Goal: Task Accomplishment & Management: Manage account settings

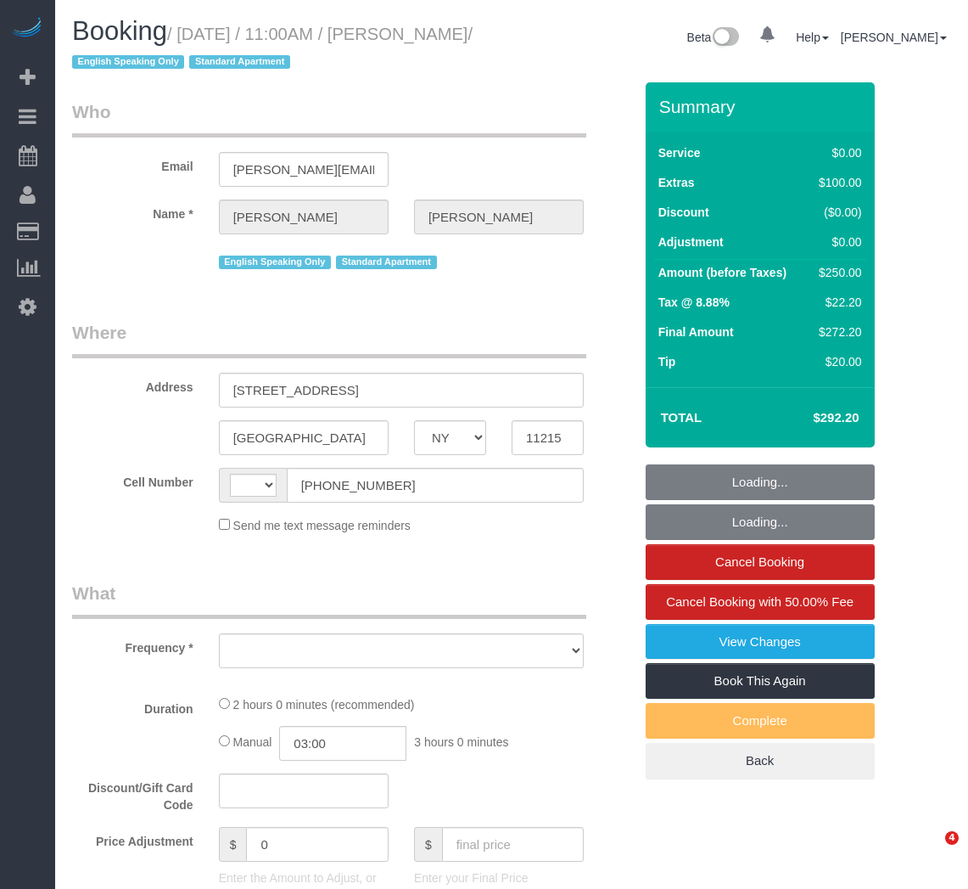
select select "NY"
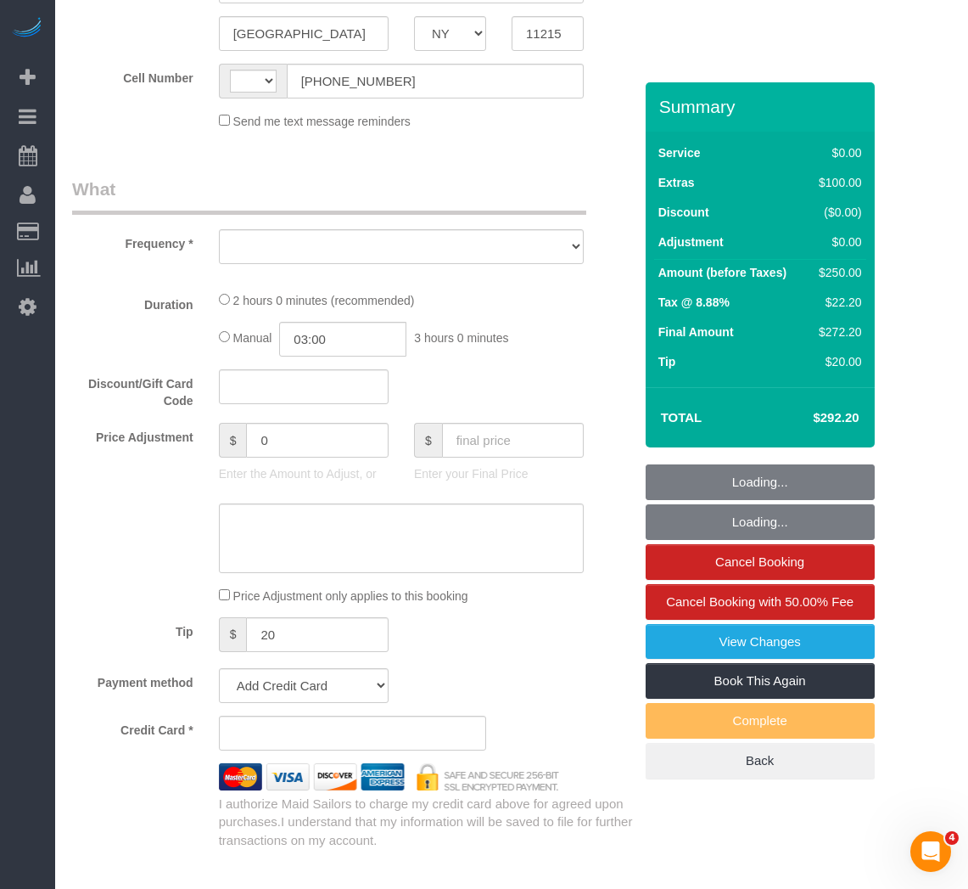
scroll to position [424, 0]
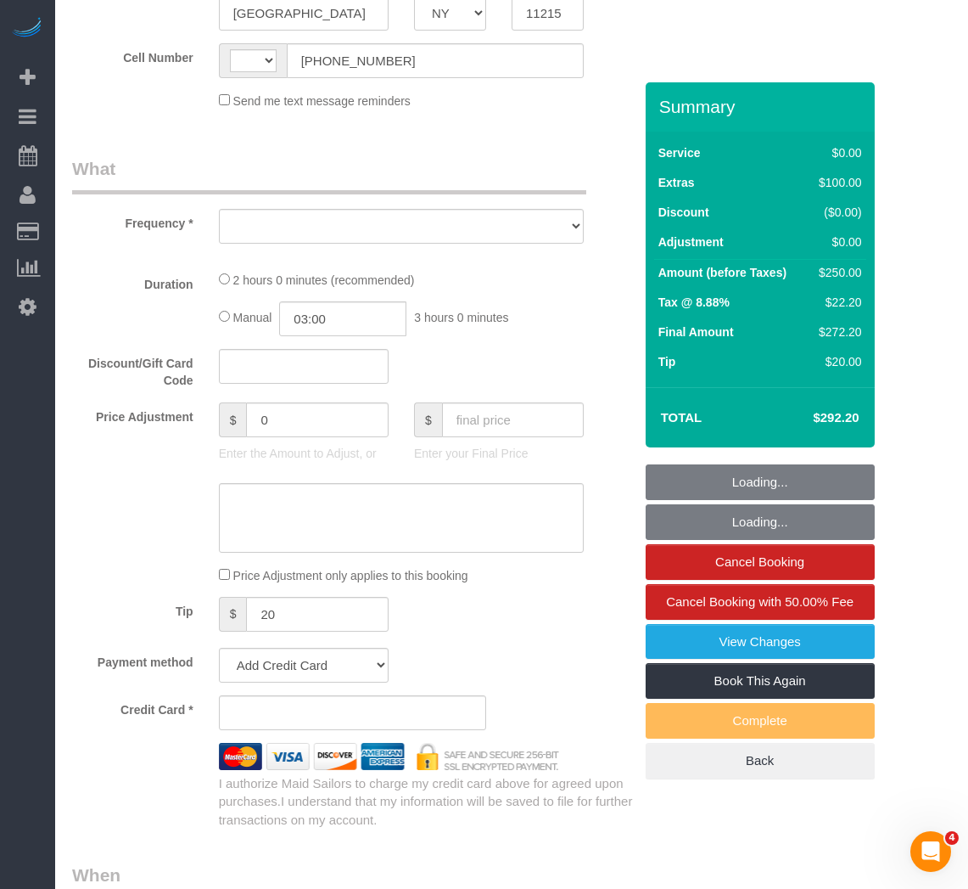
select select "string:US"
select select "object:721"
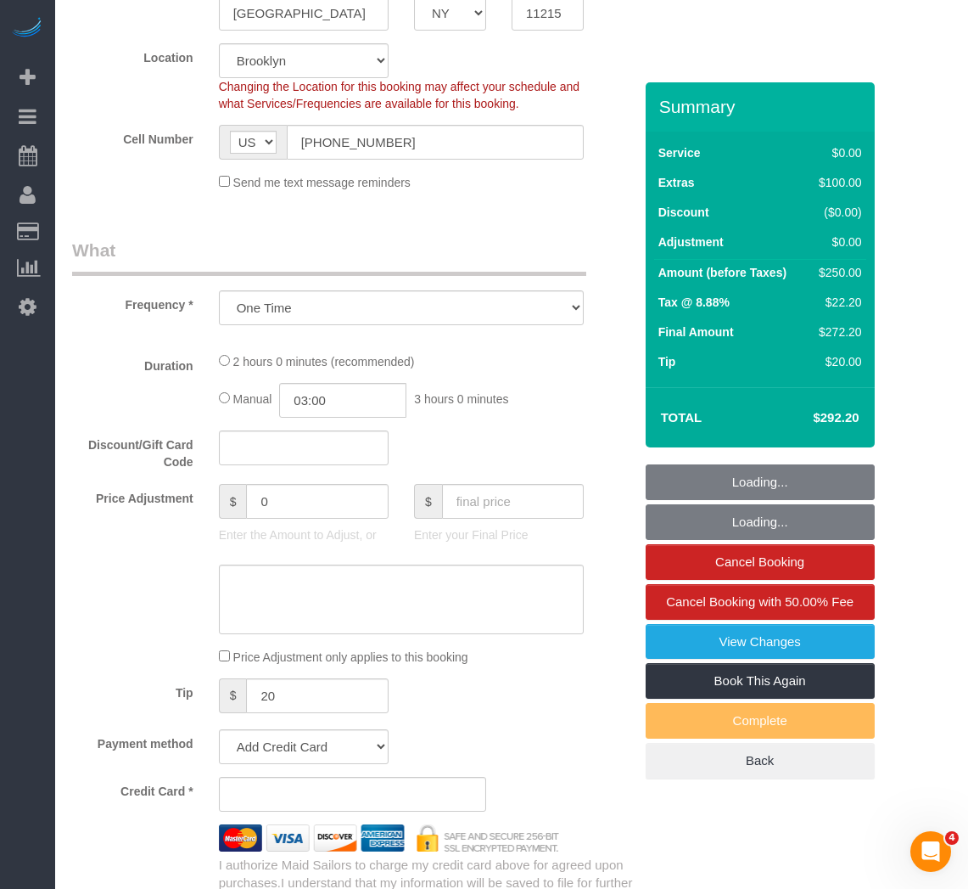
select select "number:89"
select select "number:90"
select select "number:15"
select select "number:5"
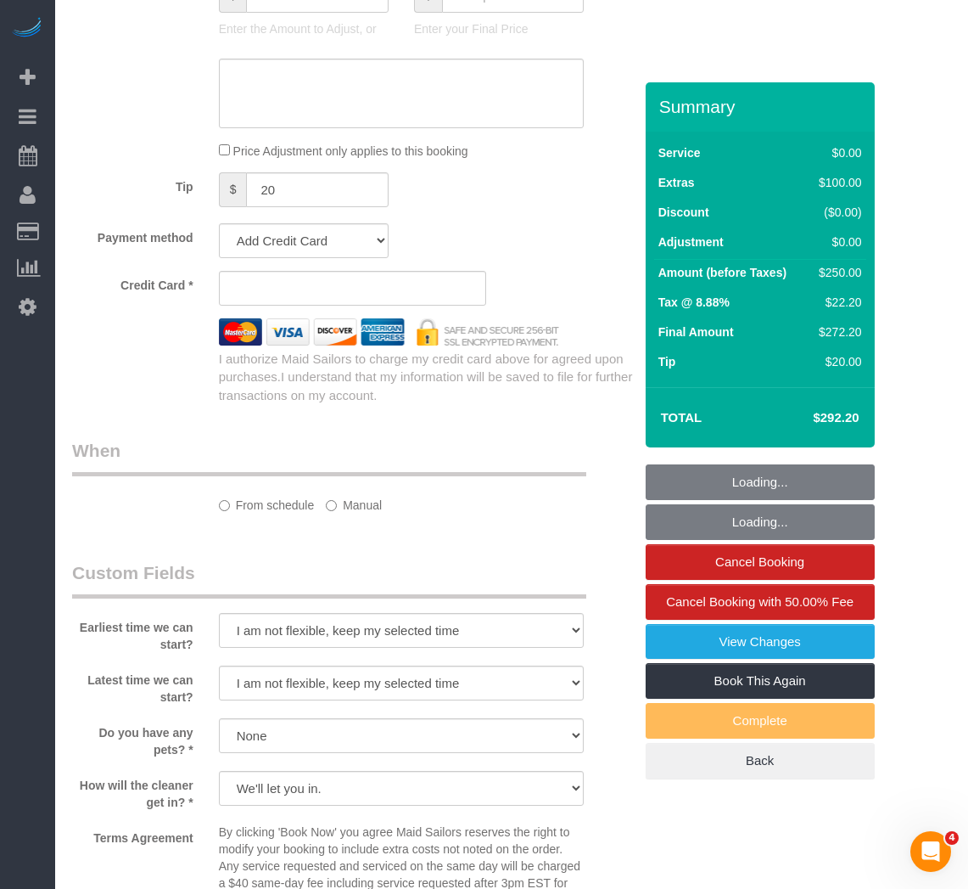
select select "string:stripe-pm_1RwvTp4VGloSiKo7UKaZBMca"
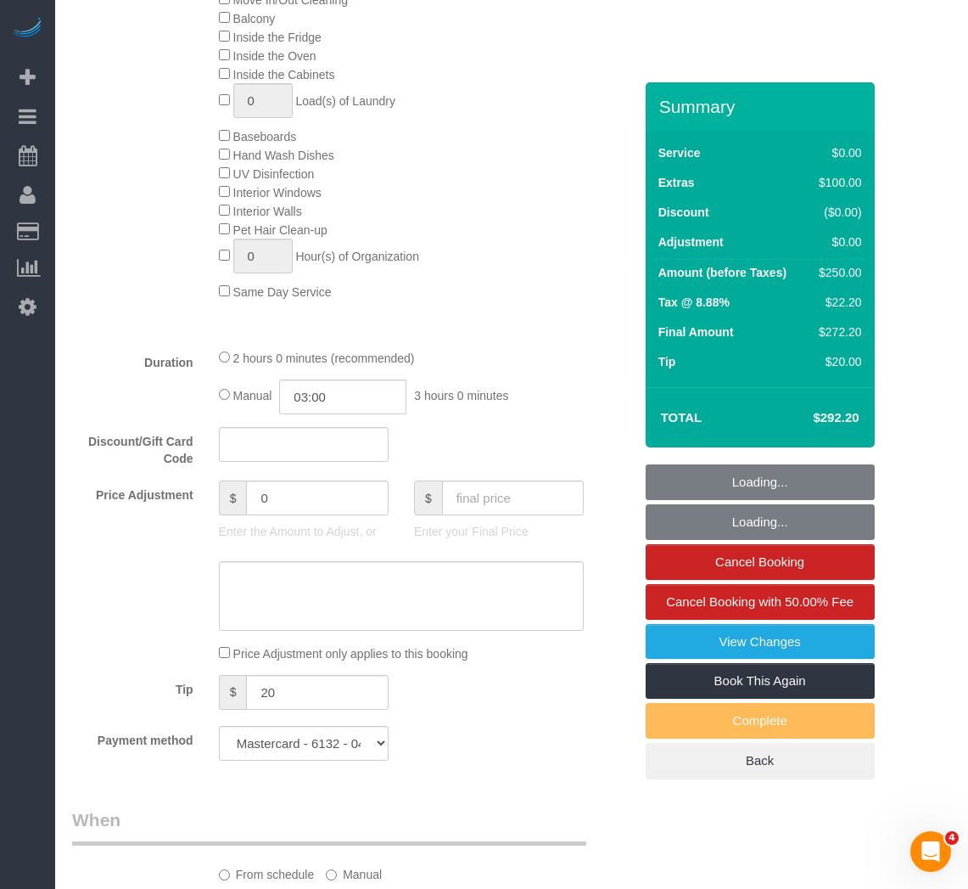
select select "object:975"
select select "spot1"
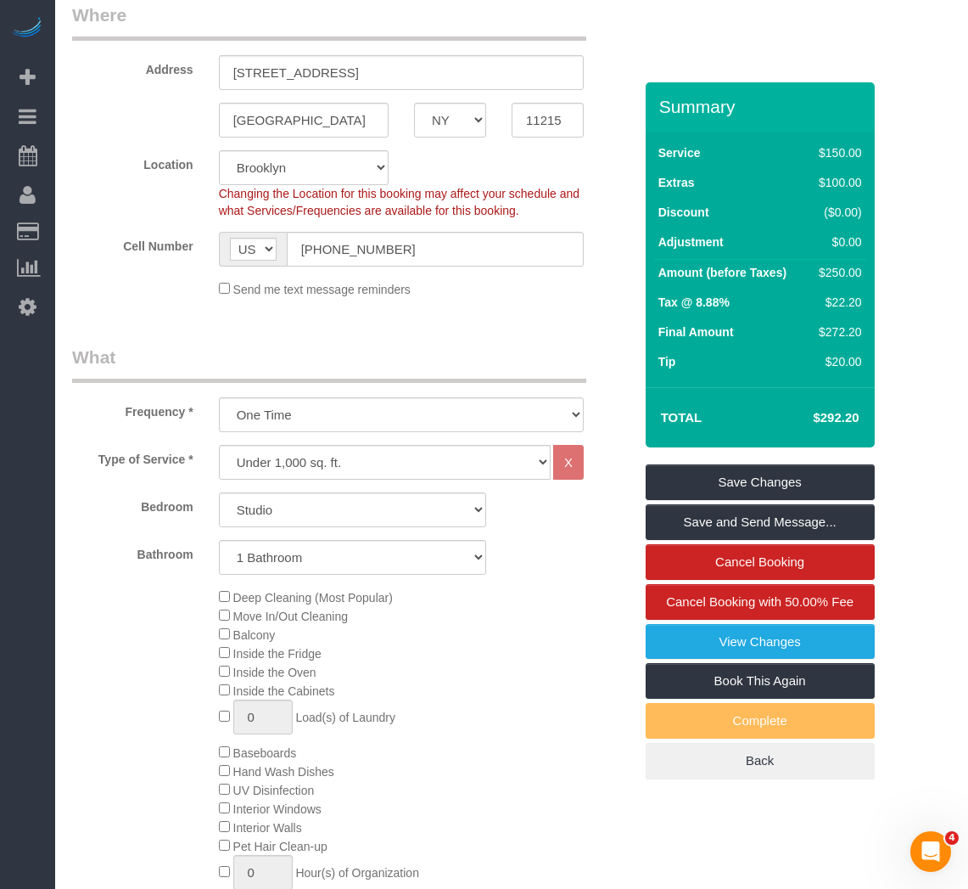
scroll to position [255, 0]
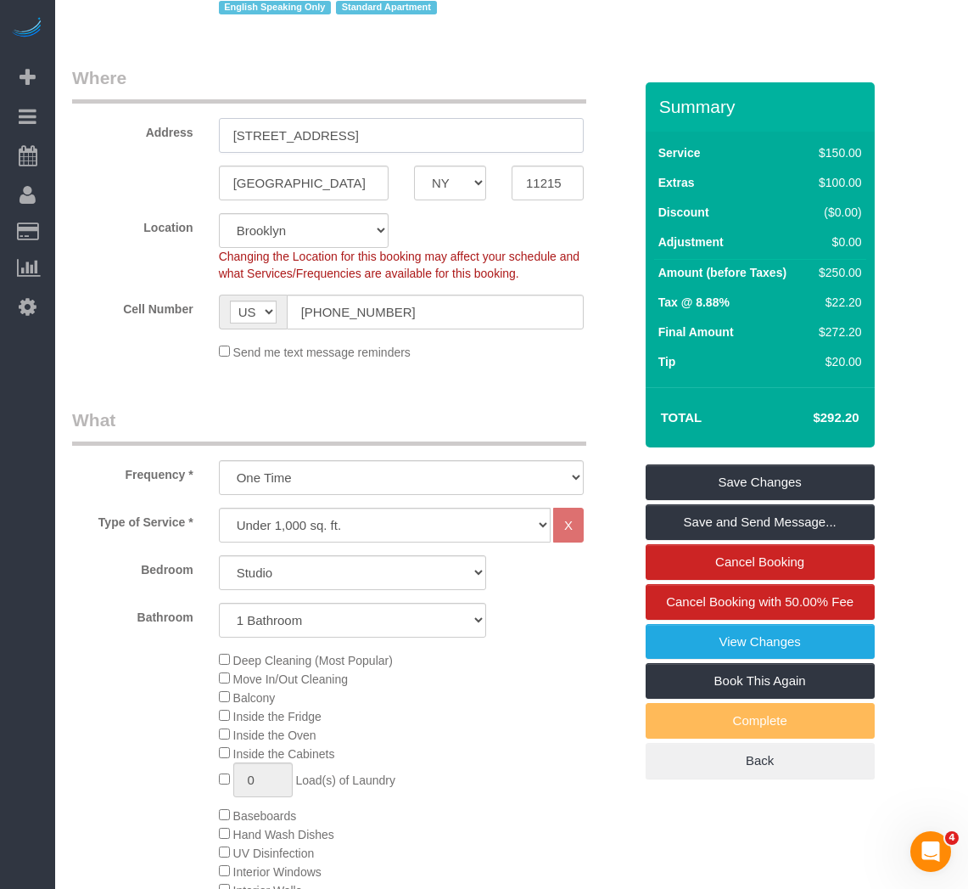
click at [431, 143] on input "430 7th Street, Apt 2, 2" at bounding box center [401, 135] width 365 height 35
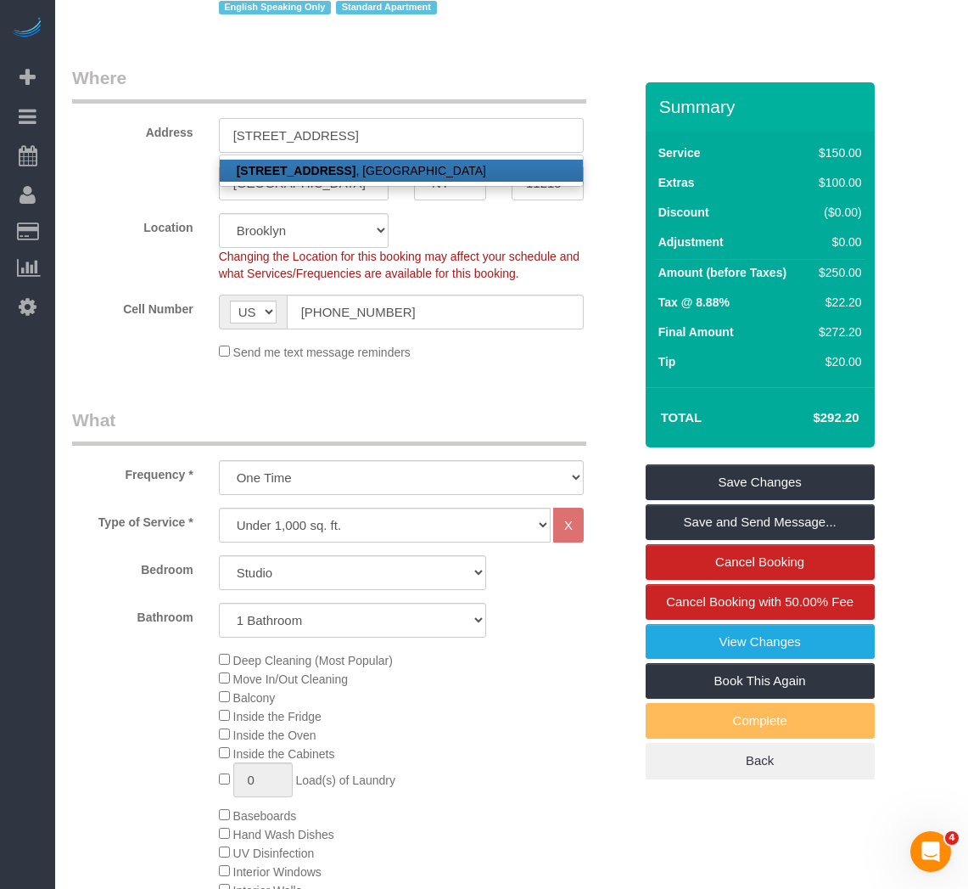
type input "430 7th Street, Apt 2"
click at [266, 172] on strong "430 7th Street, Apt 2" at bounding box center [297, 171] width 120 height 14
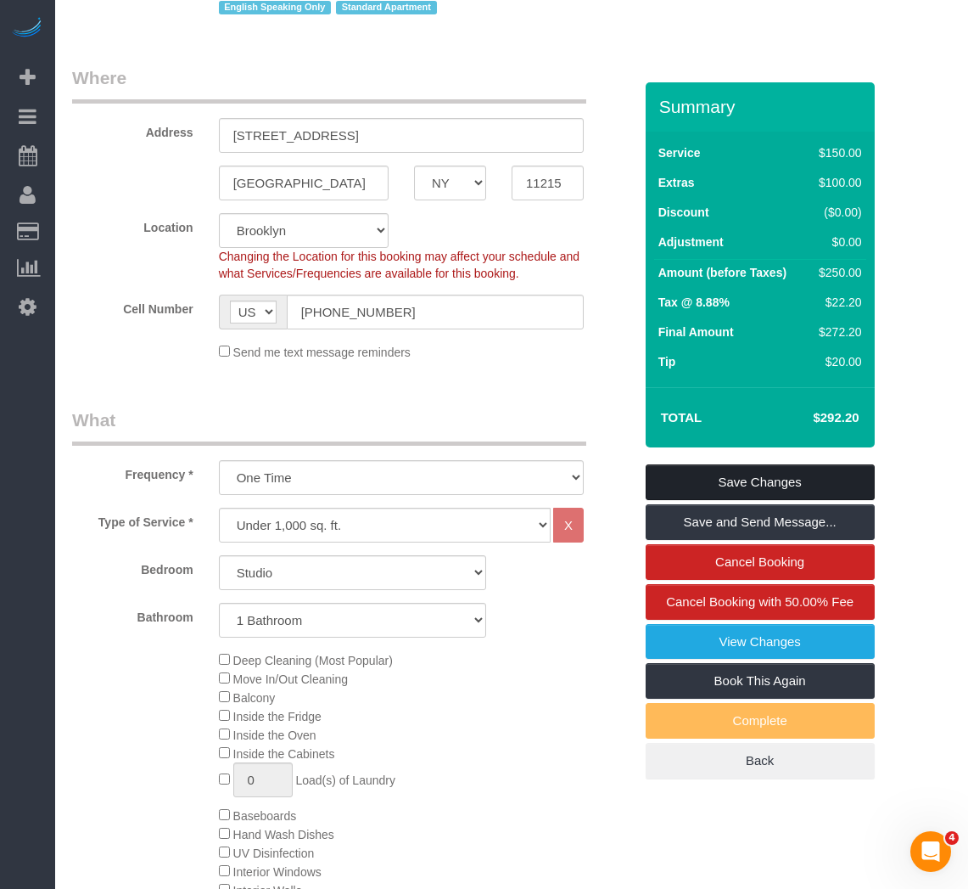
click at [780, 469] on link "Save Changes" at bounding box center [760, 482] width 229 height 36
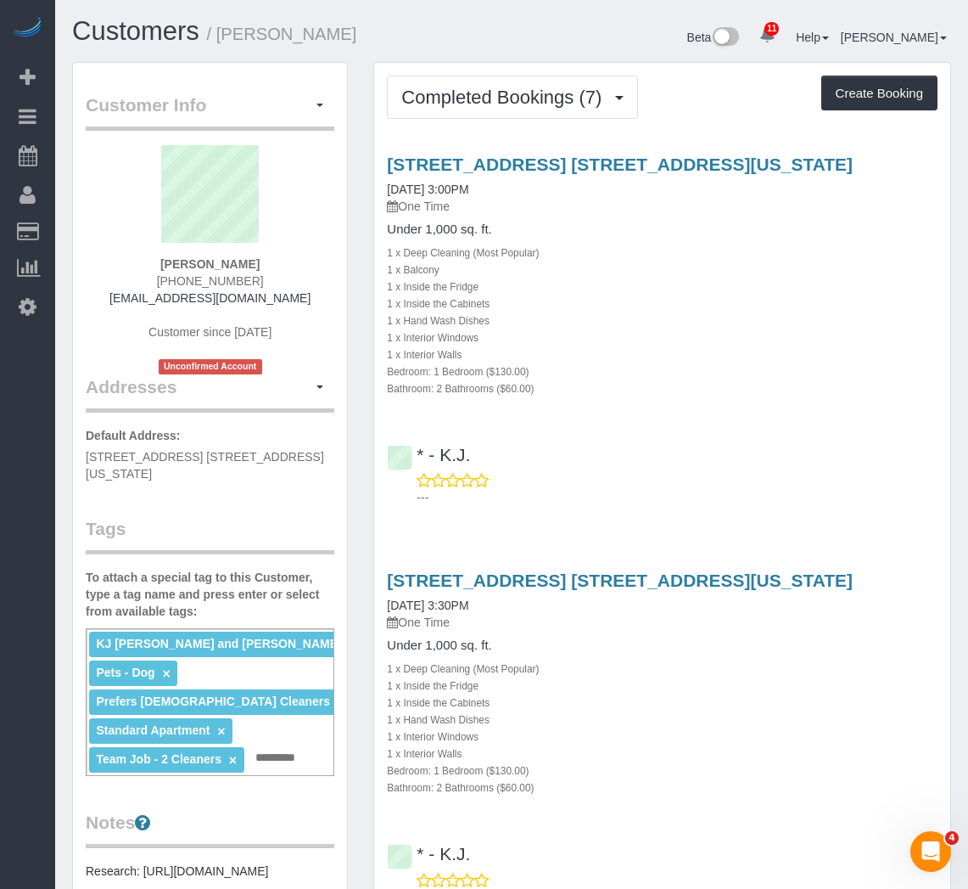
drag, startPoint x: 379, startPoint y: 162, endPoint x: 817, endPoint y: 169, distance: 438.0
click at [817, 169] on div "[STREET_ADDRESS] [STREET_ADDRESS][US_STATE] [DATE] 3:00PM One Time Under 1,000 …" at bounding box center [662, 275] width 576 height 242
copy link "352 West 58th Street, Apt. 33f, New York, NY 10019"
click at [524, 196] on div "352 West 58th Street, Apt. 33f, New York, NY 10019 06/05/2025 3:00PM One Time" at bounding box center [662, 184] width 551 height 61
drag, startPoint x: 385, startPoint y: 163, endPoint x: 559, endPoint y: 161, distance: 174.0
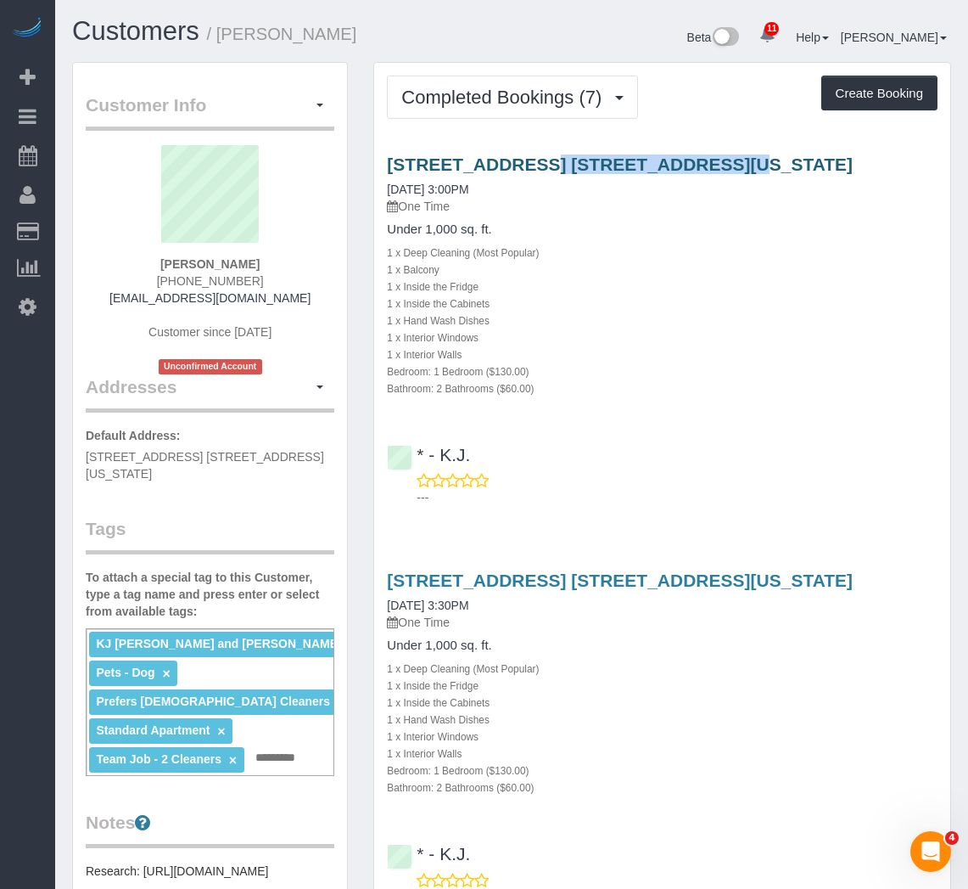
click at [559, 161] on div "352 West 58th Street, Apt. 33f, New York, NY 10019 06/05/2025 3:00PM One Time U…" at bounding box center [662, 275] width 576 height 242
copy link "352 West 58th Street"
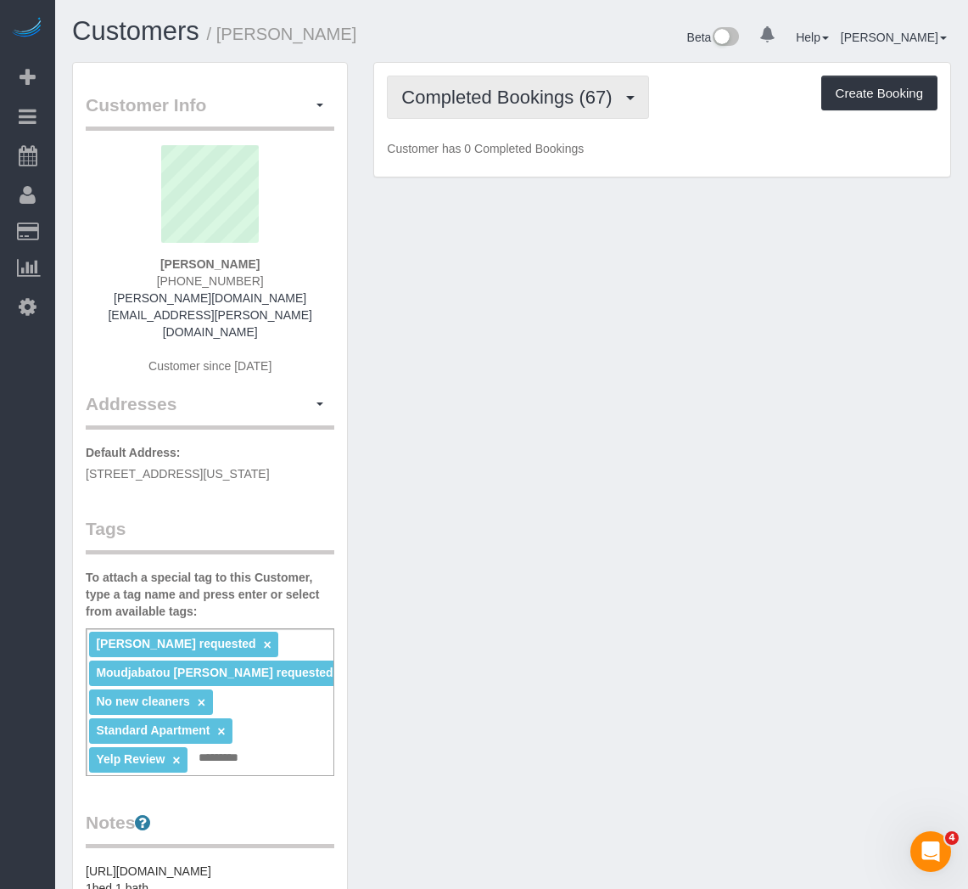
click at [521, 112] on button "Completed Bookings (67)" at bounding box center [517, 97] width 261 height 43
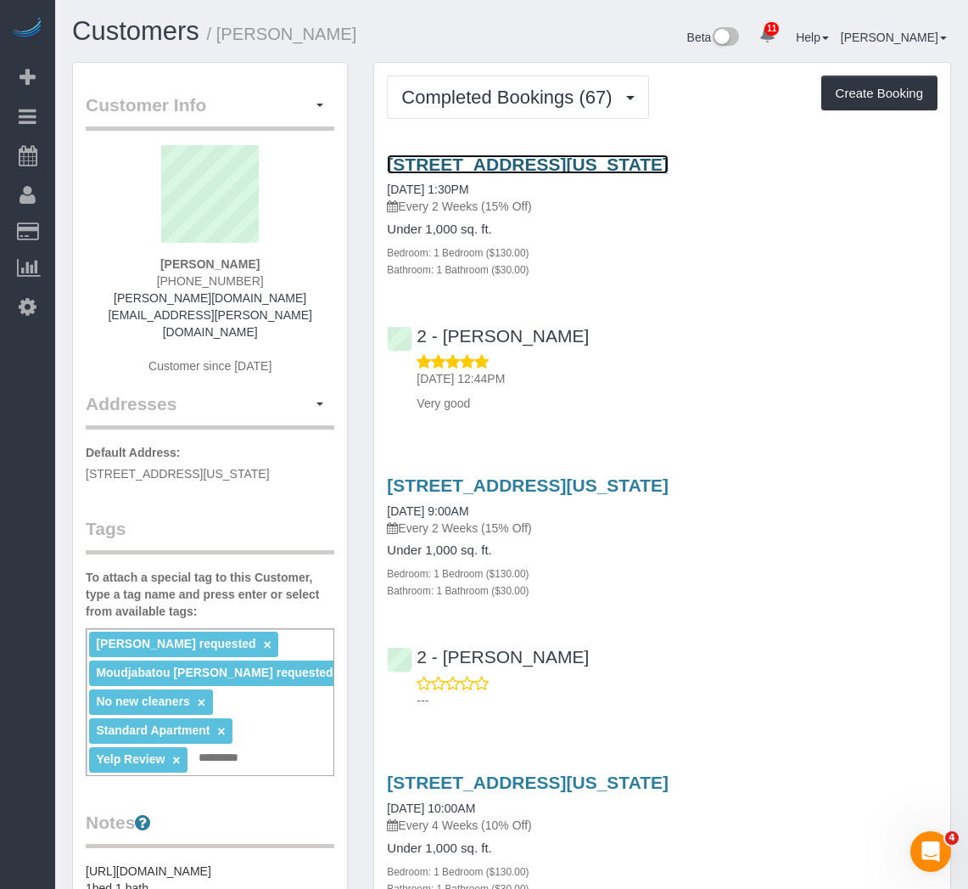
click at [516, 167] on link "401 East 74th Street Apt 14s, New York, NY 10021" at bounding box center [528, 164] width 282 height 20
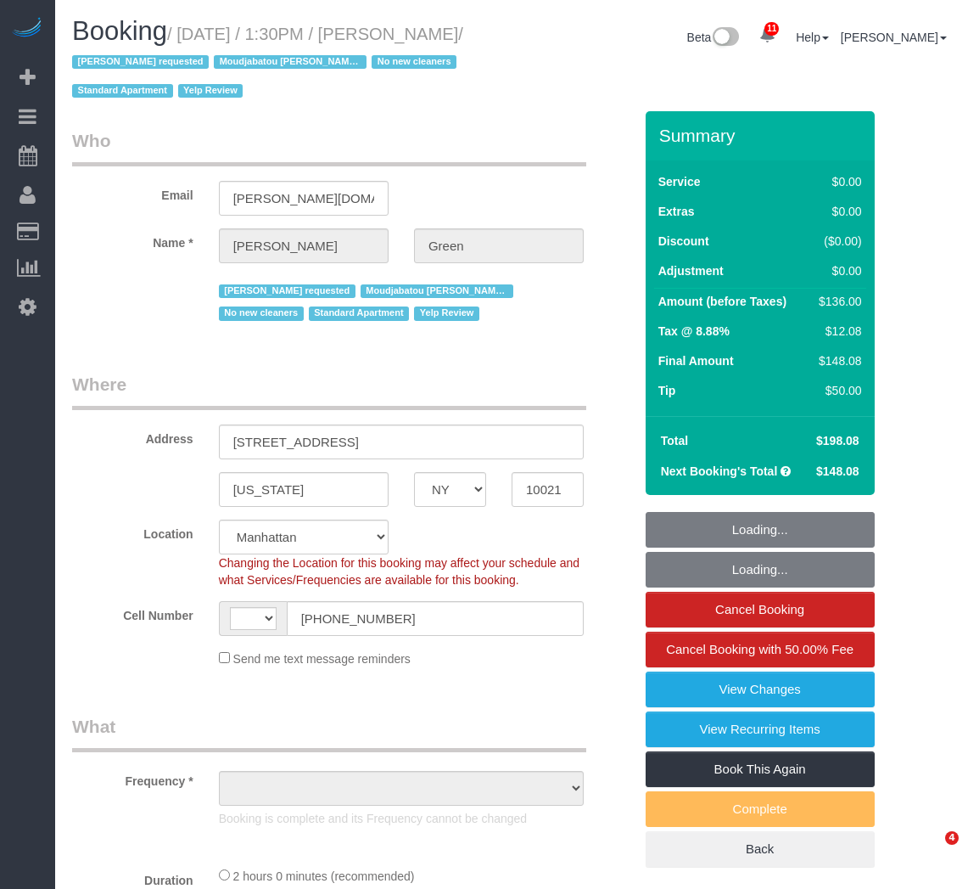
select select "NY"
select select "string:stripe-pm_1QalaP4VGloSiKo7yrIPjvrA"
select select "string:US"
select select "object:751"
select select "1"
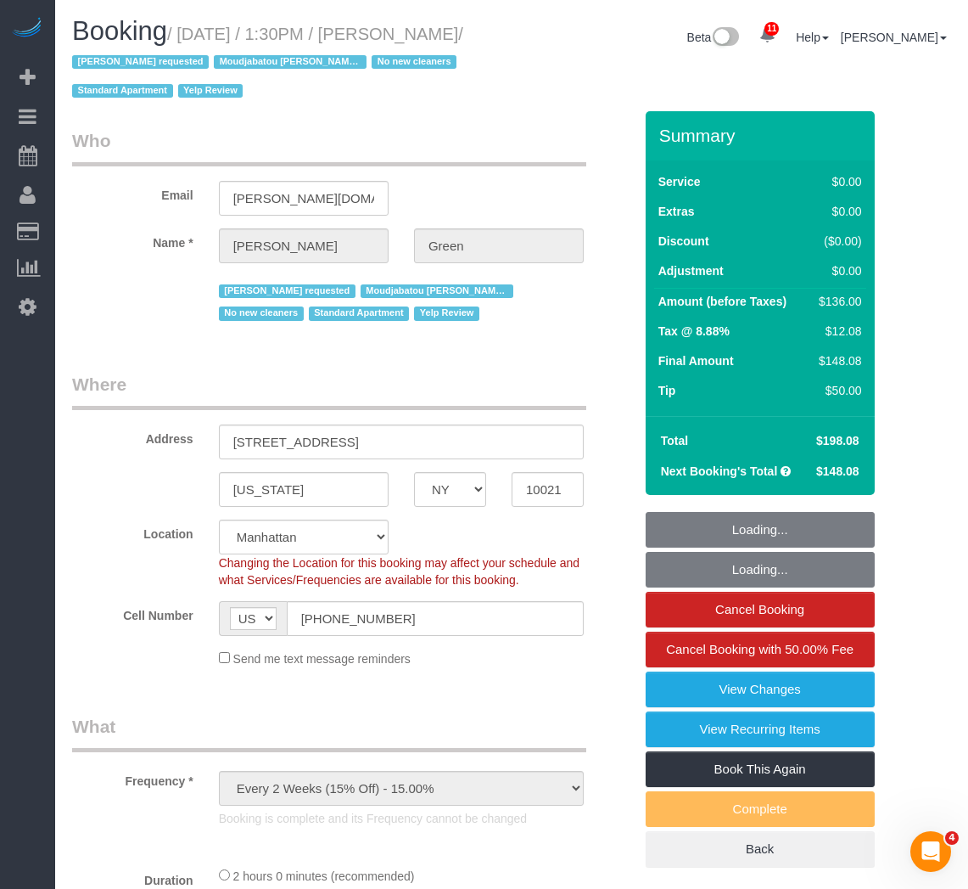
select select "number:56"
select select "number:69"
select select "number:13"
select select "number:5"
select select "object:1440"
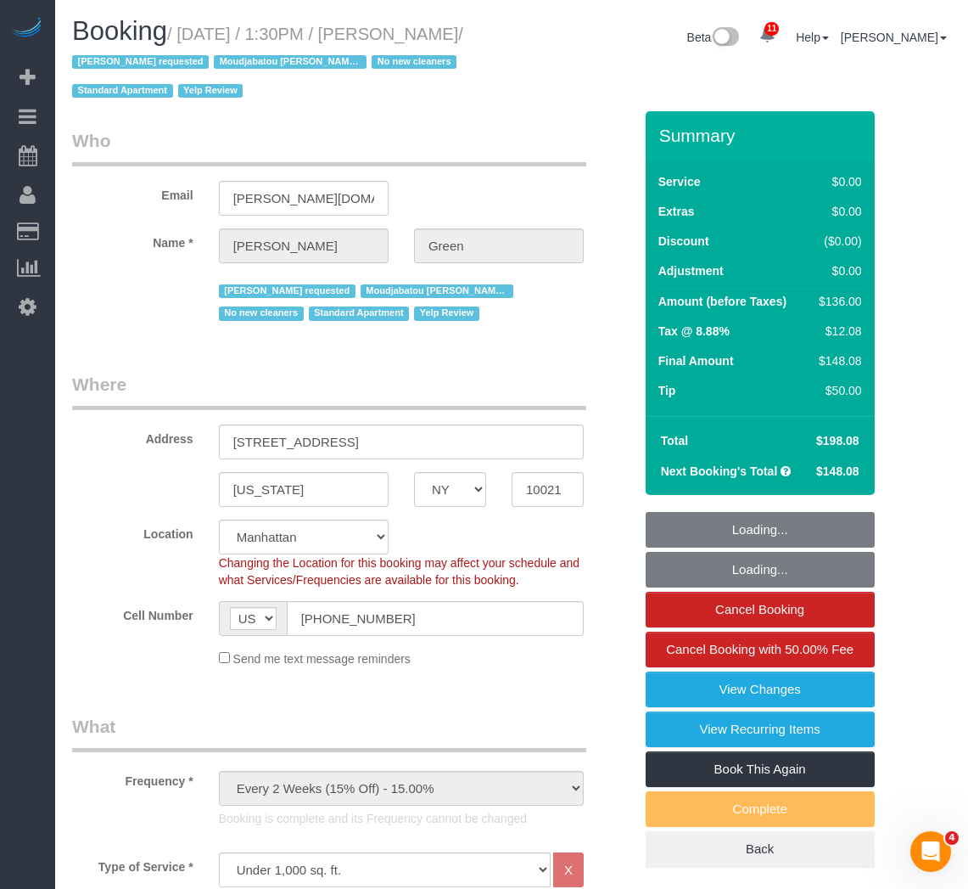
select select "1"
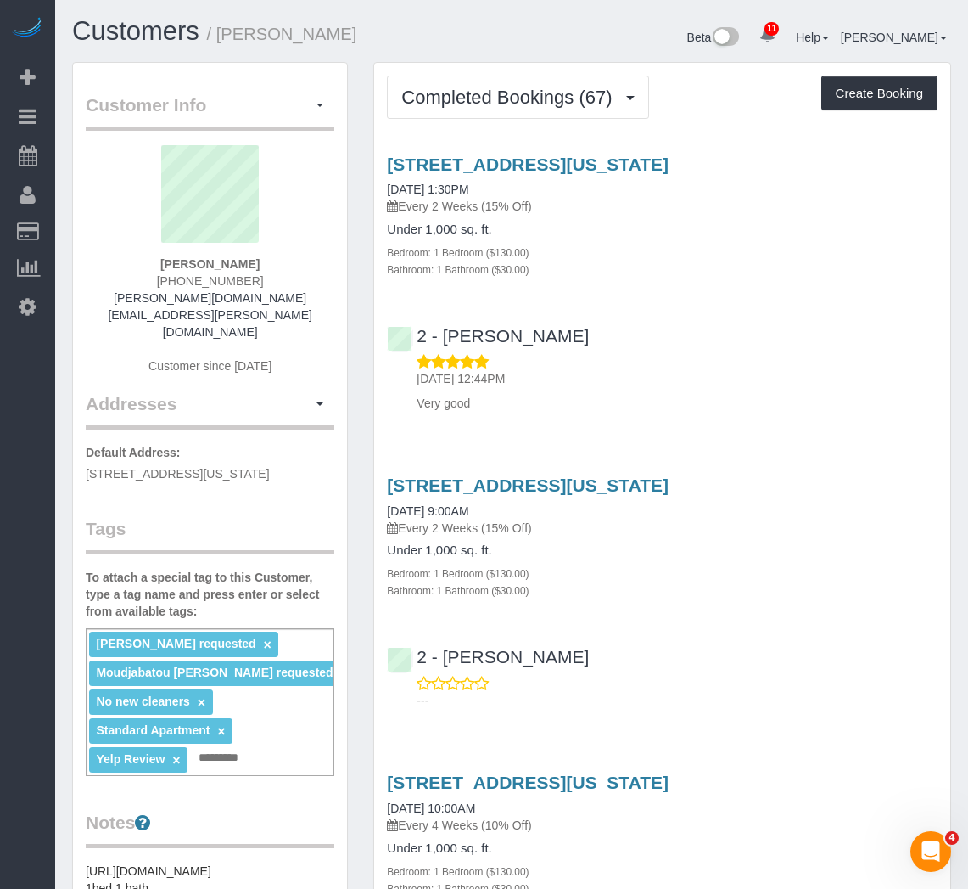
click at [264, 751] on div "[PERSON_NAME] requested × Moudjabatou Adinda Abi requested × No new cleaners × …" at bounding box center [210, 702] width 249 height 148
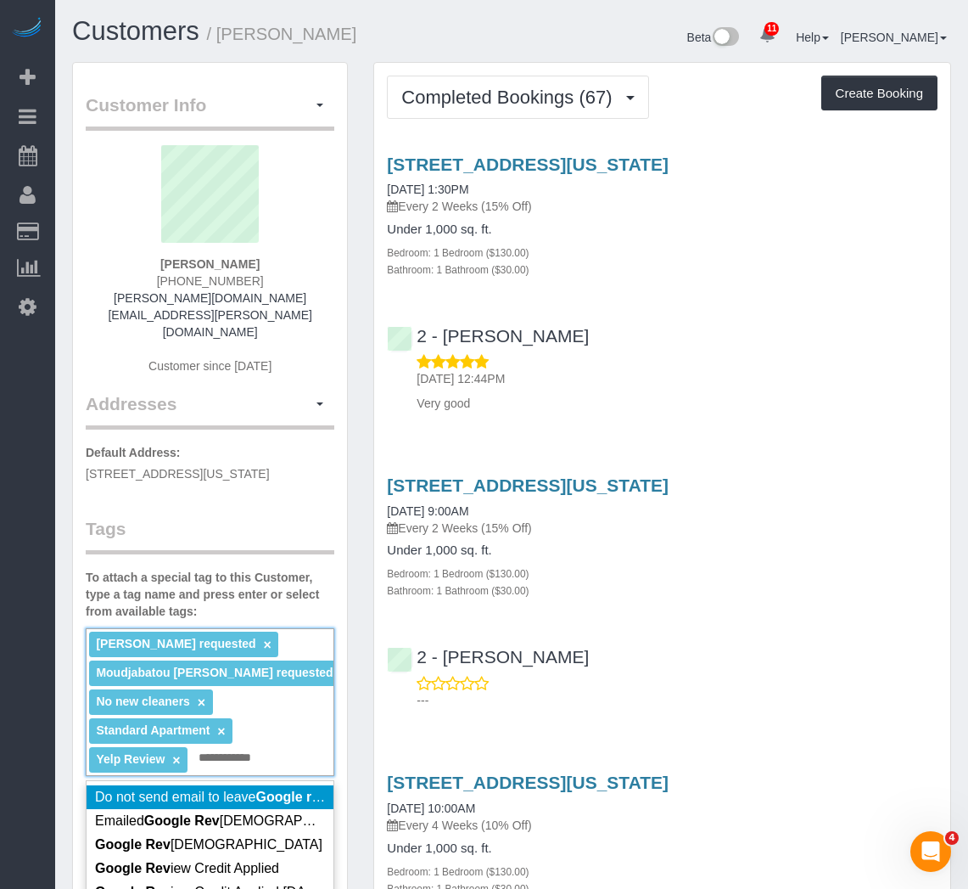
type input "**********"
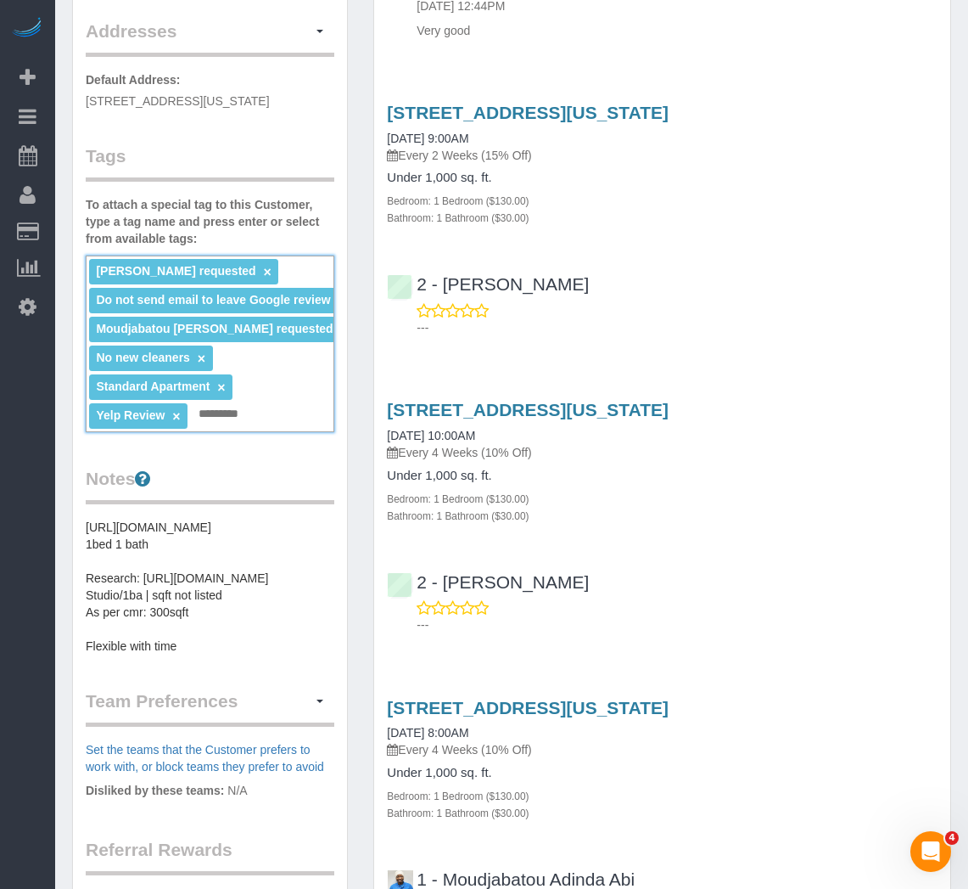
scroll to position [339, 0]
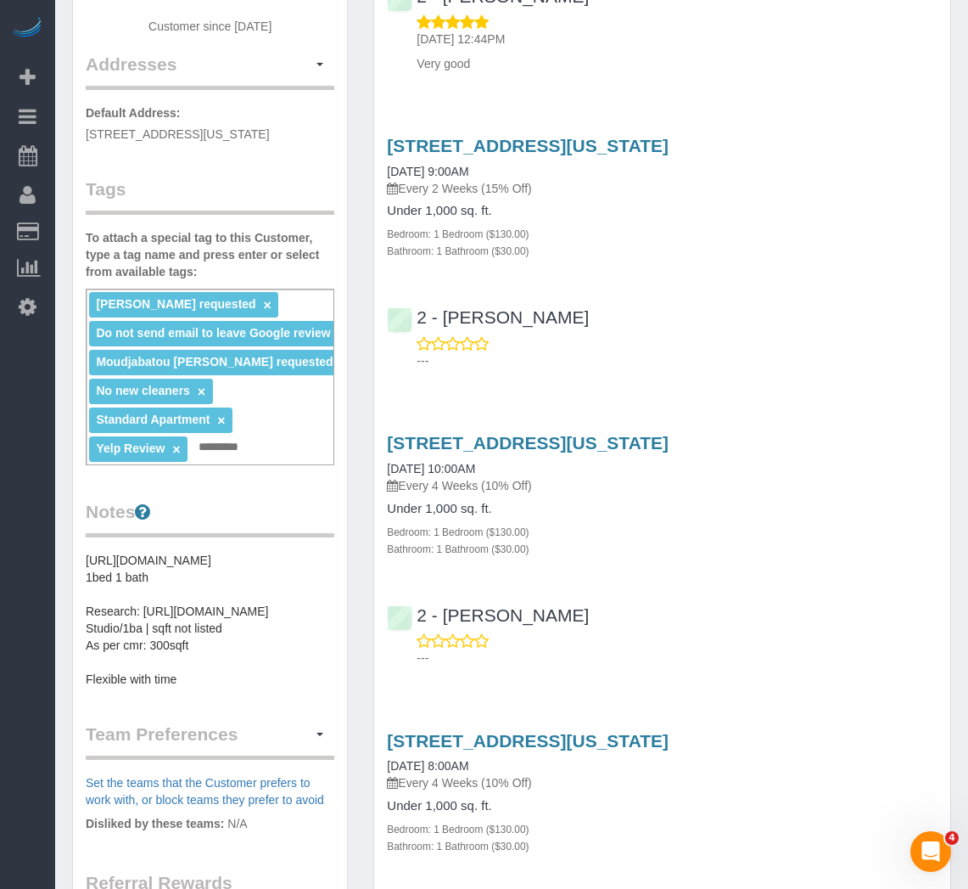
click at [662, 270] on div "401 East 74th Street Apt 14s, New York, NY 10https021 08/03/2025 9:00AM Every 2…" at bounding box center [662, 248] width 576 height 255
click at [216, 436] on input "text" at bounding box center [223, 447] width 58 height 22
